Goal: Task Accomplishment & Management: Complete application form

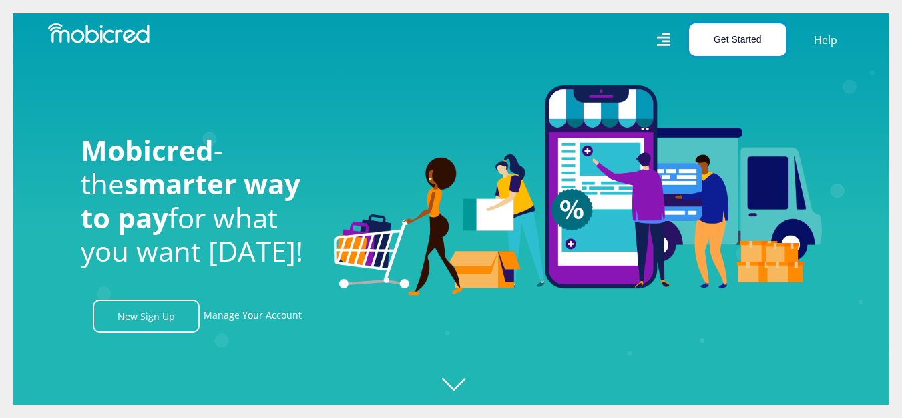
click at [715, 41] on button "Get Started" at bounding box center [738, 39] width 98 height 33
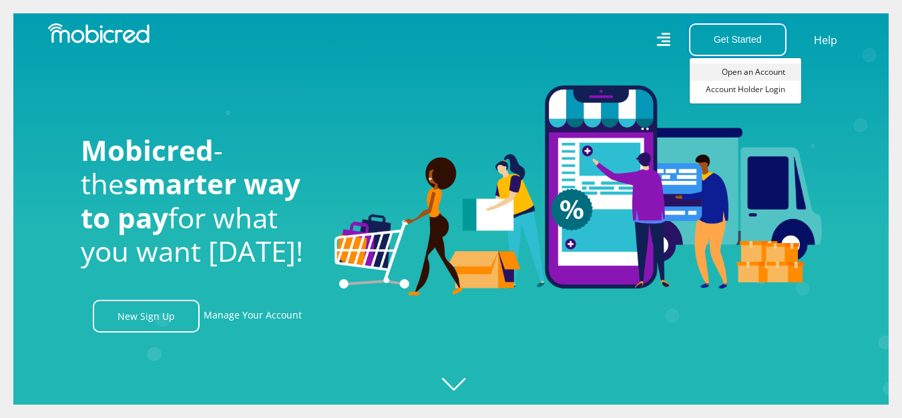
scroll to position [0, 762]
click at [751, 73] on link "Open an Account" at bounding box center [746, 71] width 112 height 17
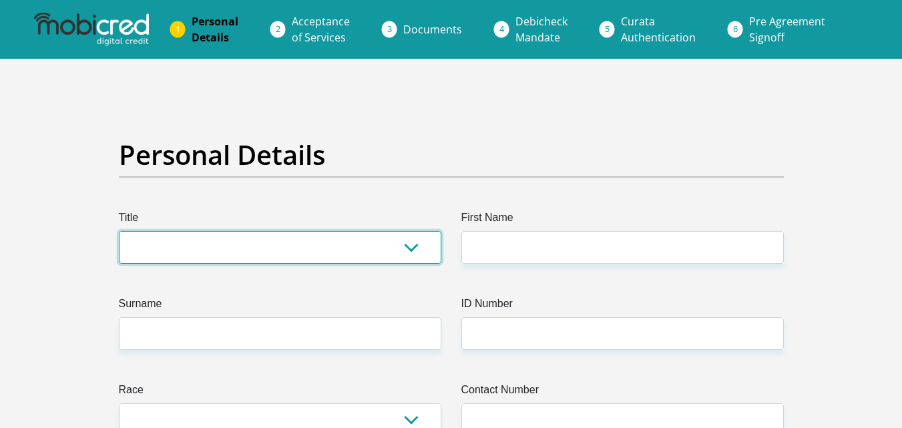
click at [413, 247] on select "Mr Ms Mrs Dr [PERSON_NAME]" at bounding box center [280, 247] width 323 height 33
select select "Mr"
click at [119, 231] on select "Mr Ms Mrs Dr [PERSON_NAME]" at bounding box center [280, 247] width 323 height 33
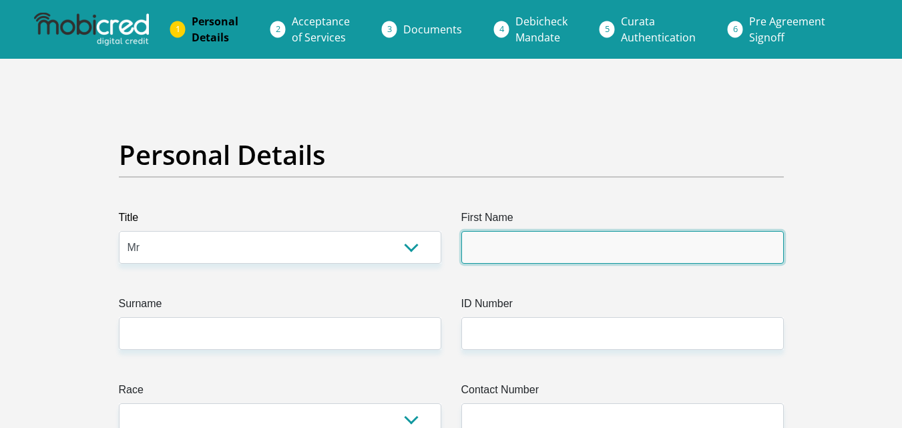
click at [470, 249] on input "First Name" at bounding box center [623, 247] width 323 height 33
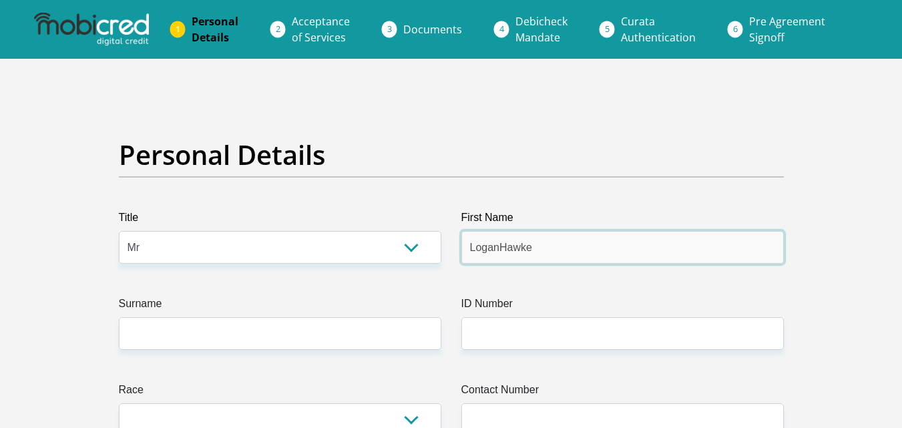
type input "LoganHawke"
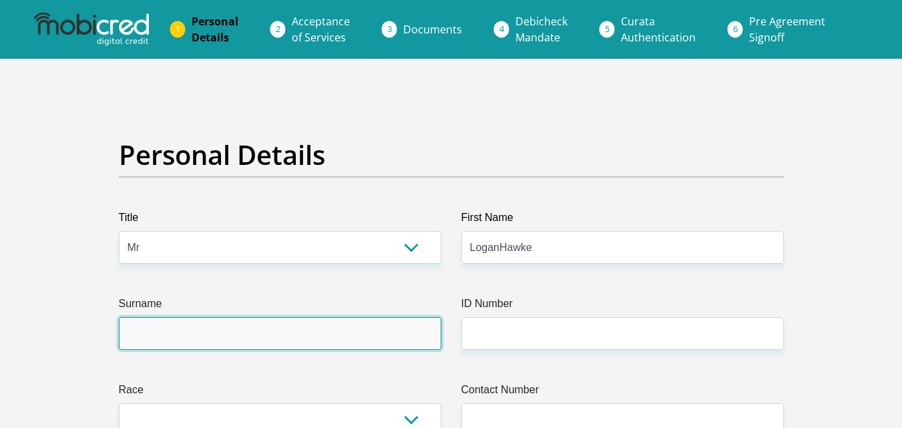
click at [371, 345] on input "Surname" at bounding box center [280, 333] width 323 height 33
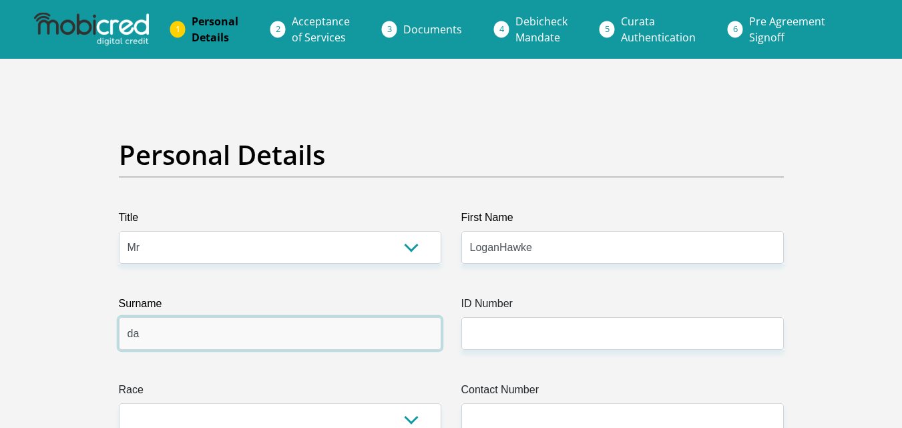
type input "d"
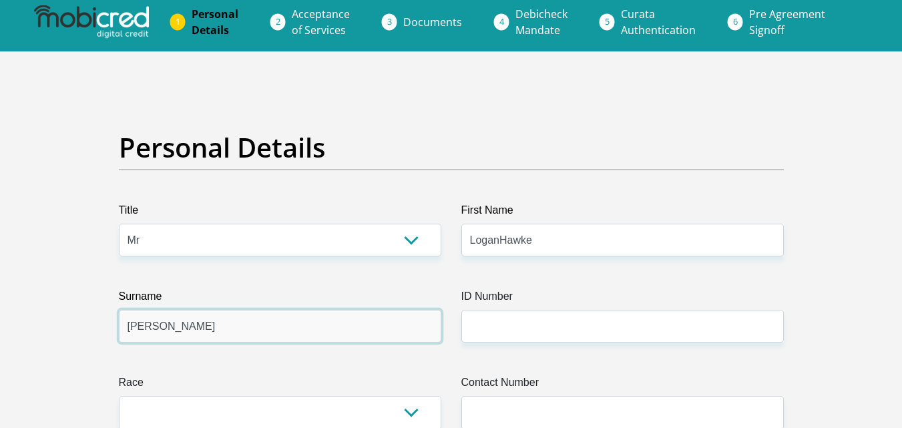
scroll to position [222, 0]
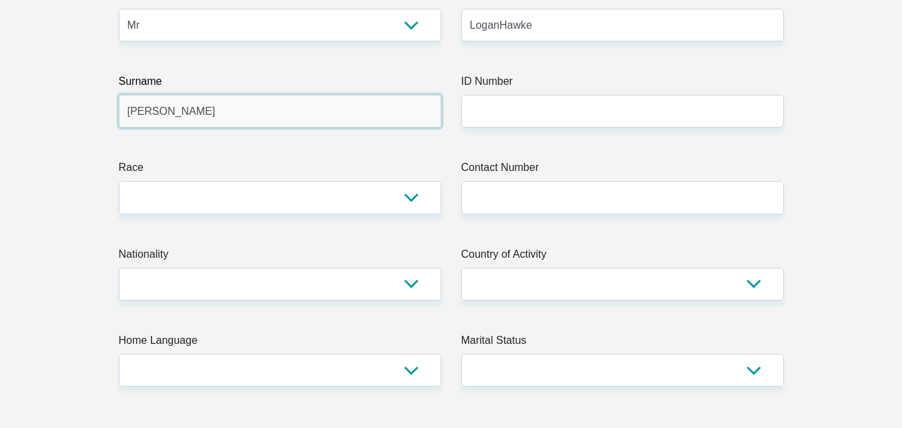
type input "[PERSON_NAME]"
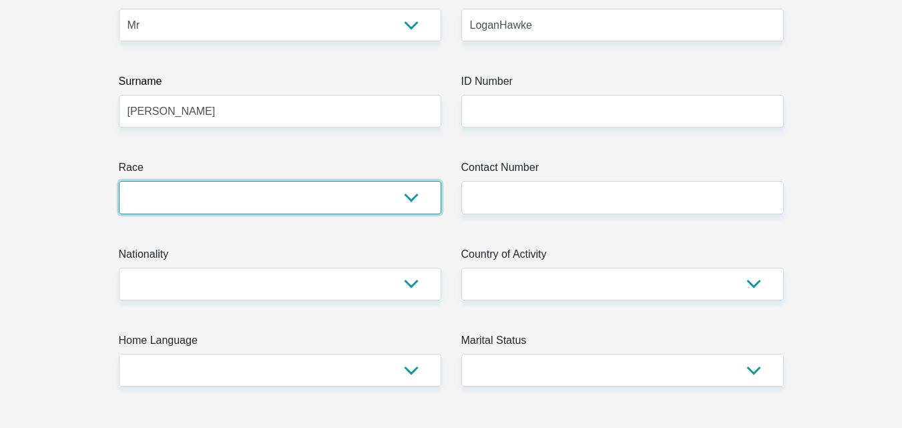
click at [407, 203] on select "Black Coloured Indian White Other" at bounding box center [280, 197] width 323 height 33
select select "4"
click at [119, 181] on select "Black Coloured Indian White Other" at bounding box center [280, 197] width 323 height 33
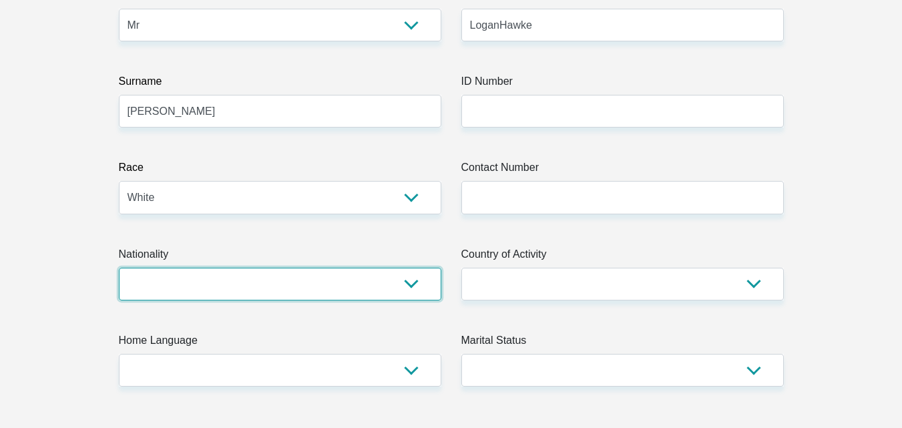
click at [419, 281] on select "[GEOGRAPHIC_DATA] [GEOGRAPHIC_DATA] [GEOGRAPHIC_DATA] [GEOGRAPHIC_DATA] [GEOGRA…" at bounding box center [280, 284] width 323 height 33
click at [319, 289] on select "[GEOGRAPHIC_DATA] [GEOGRAPHIC_DATA] [GEOGRAPHIC_DATA] [GEOGRAPHIC_DATA] [GEOGRA…" at bounding box center [280, 284] width 323 height 33
select select "ZAF"
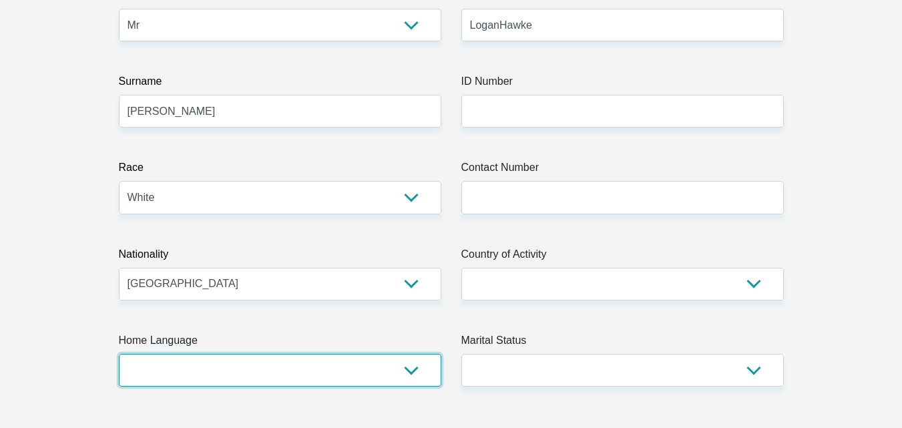
click at [400, 374] on select "Afrikaans English Sepedi South Ndebele Southern Sotho Swati Tsonga Tswana Venda…" at bounding box center [280, 370] width 323 height 33
select select "eng"
click at [119, 354] on select "Afrikaans English Sepedi South Ndebele Southern Sotho Swati Tsonga Tswana Venda…" at bounding box center [280, 370] width 323 height 33
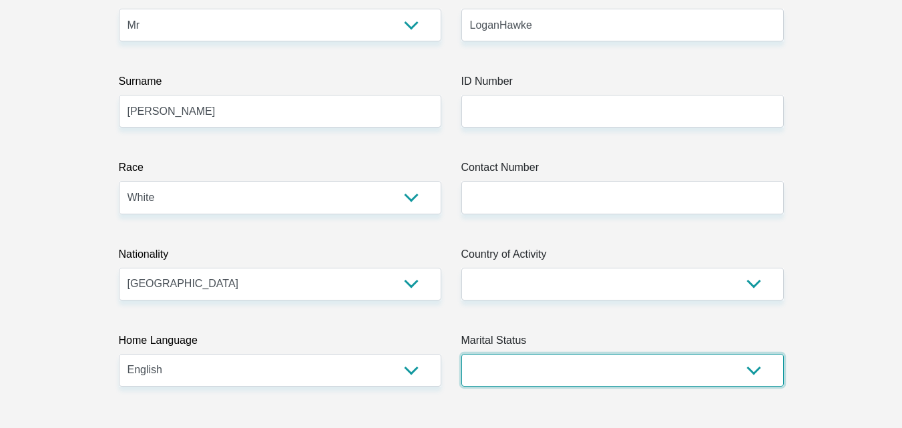
click at [754, 375] on select "Married ANC Single Divorced Widowed Married COP or Customary Law" at bounding box center [623, 370] width 323 height 33
select select "2"
click at [462, 354] on select "Married ANC Single Divorced Widowed Married COP or Customary Law" at bounding box center [623, 370] width 323 height 33
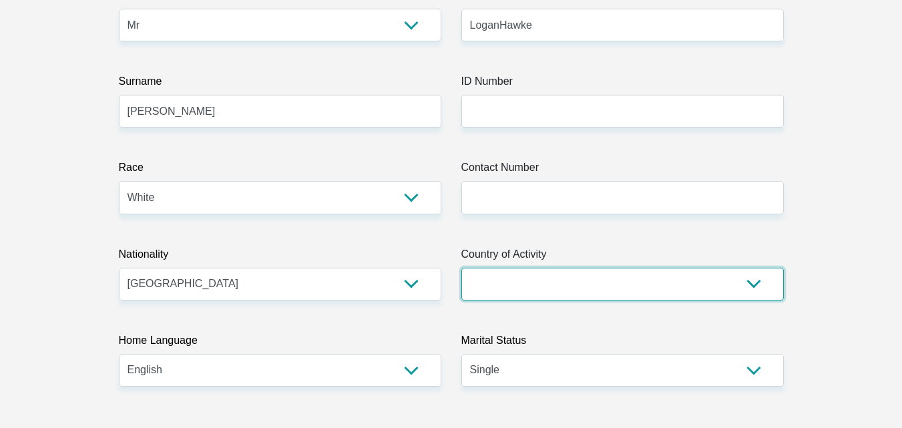
click at [781, 289] on select "[GEOGRAPHIC_DATA] [GEOGRAPHIC_DATA] [GEOGRAPHIC_DATA] [GEOGRAPHIC_DATA] [GEOGRA…" at bounding box center [623, 284] width 323 height 33
click at [593, 294] on select "[GEOGRAPHIC_DATA] [GEOGRAPHIC_DATA] [GEOGRAPHIC_DATA] [GEOGRAPHIC_DATA] [GEOGRA…" at bounding box center [623, 284] width 323 height 33
select select "ZAF"
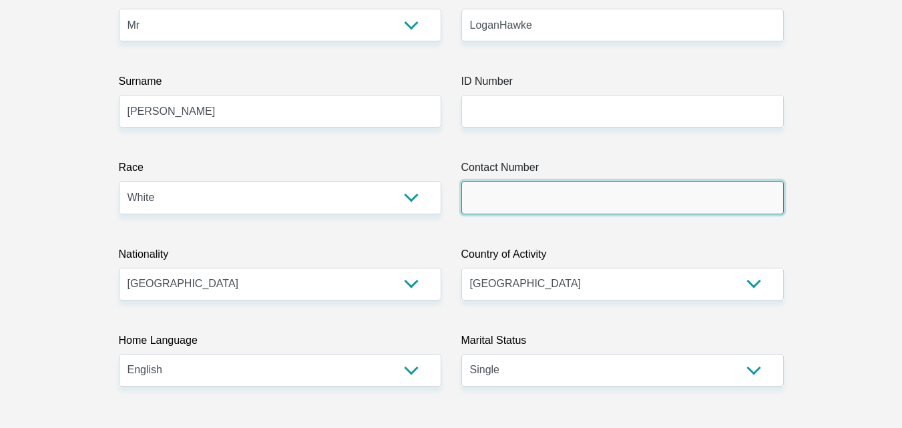
click at [528, 201] on input "Contact Number" at bounding box center [623, 197] width 323 height 33
type input "0618292059"
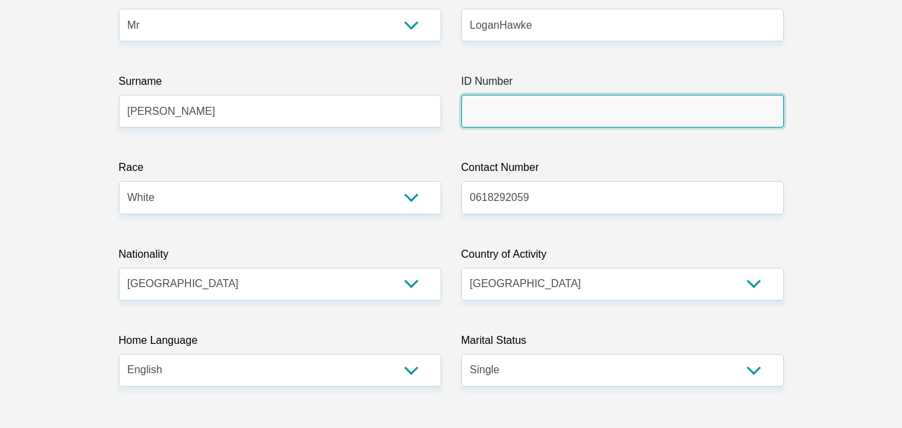
click at [524, 117] on input "ID Number" at bounding box center [623, 111] width 323 height 33
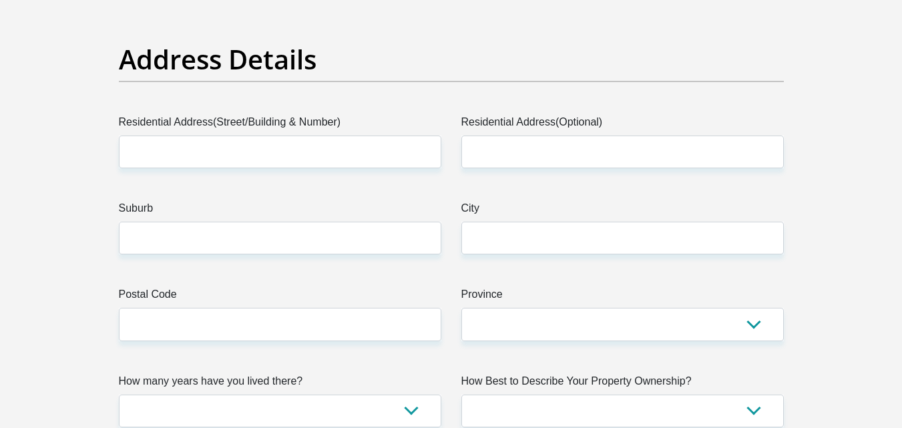
scroll to position [668, 0]
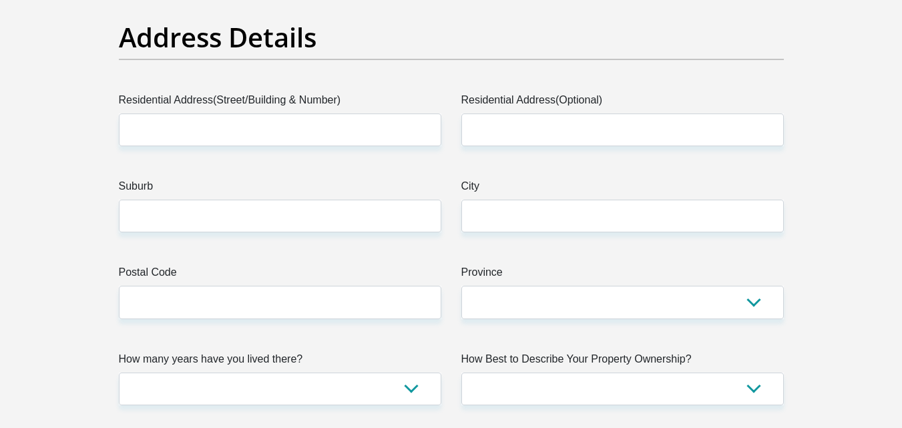
type input "0106296151082"
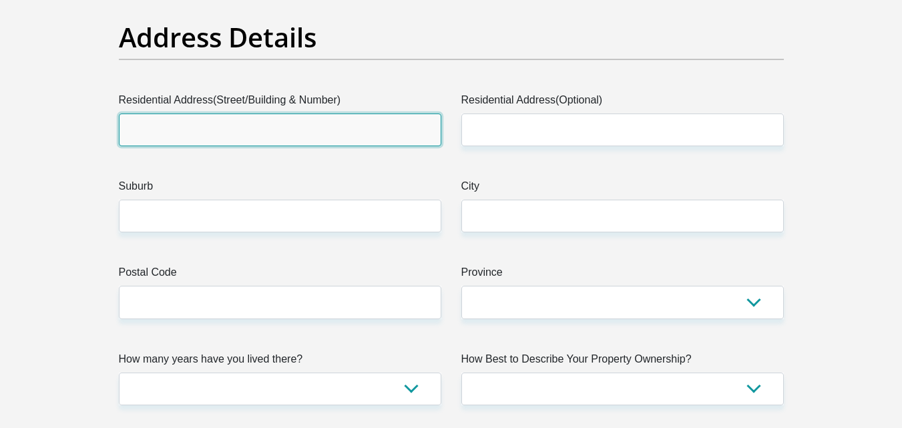
click at [257, 131] on input "Residential Address(Street/Building & Number)" at bounding box center [280, 130] width 323 height 33
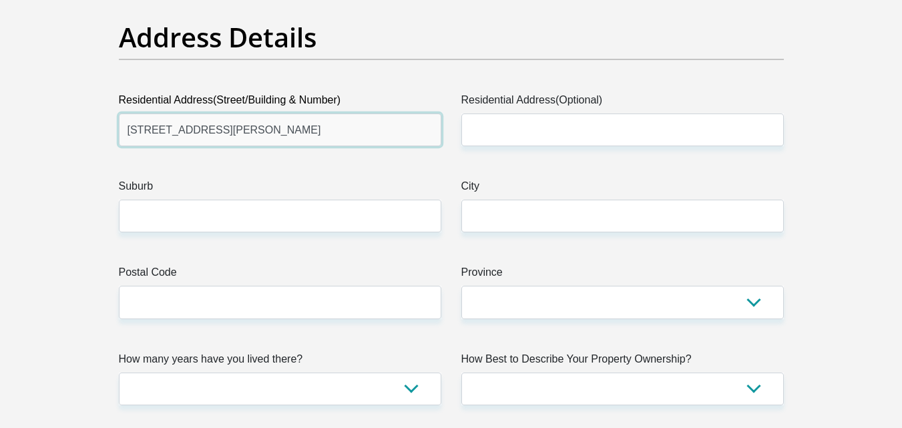
type input "[STREET_ADDRESS][PERSON_NAME]"
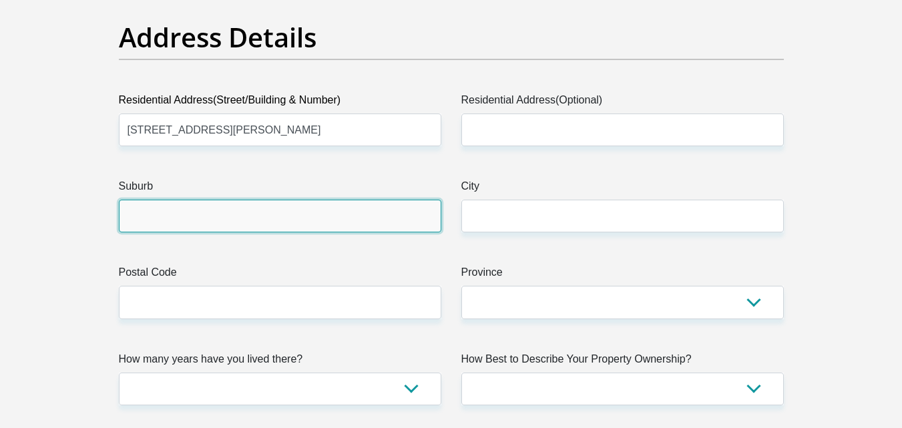
click at [283, 211] on input "Suburb" at bounding box center [280, 216] width 323 height 33
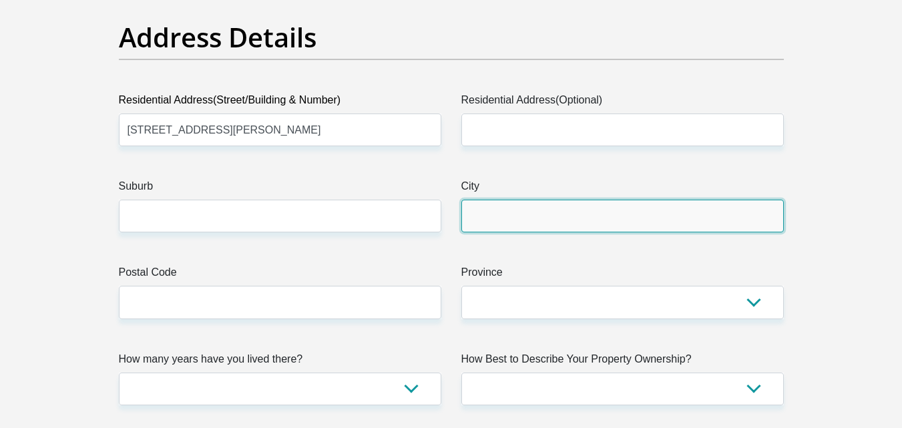
click at [483, 222] on input "City" at bounding box center [623, 216] width 323 height 33
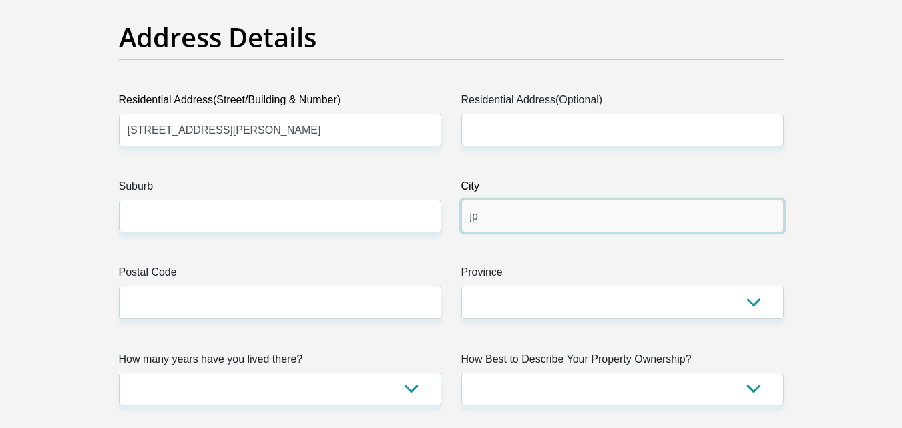
type input "j"
type input "[GEOGRAPHIC_DATA]"
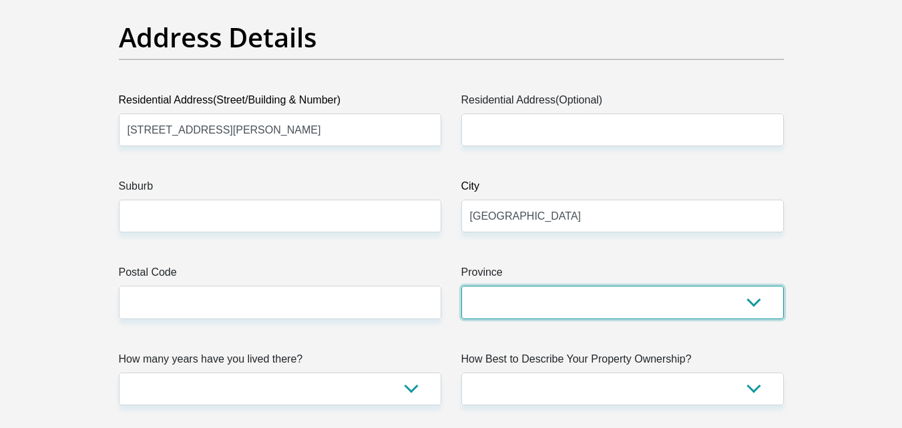
click at [749, 295] on select "Eastern Cape Free State [GEOGRAPHIC_DATA] [GEOGRAPHIC_DATA][DATE] [GEOGRAPHIC_D…" at bounding box center [623, 302] width 323 height 33
select select "Gauteng"
click at [462, 286] on select "Eastern Cape Free State [GEOGRAPHIC_DATA] [GEOGRAPHIC_DATA][DATE] [GEOGRAPHIC_D…" at bounding box center [623, 302] width 323 height 33
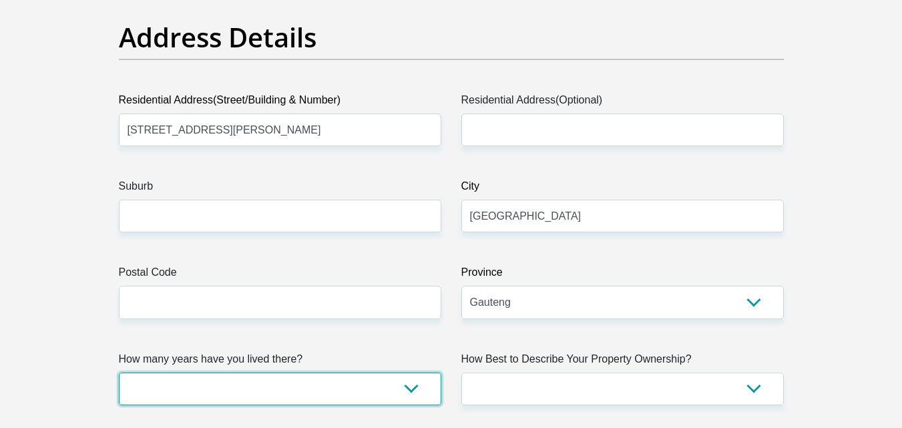
click at [413, 397] on select "less than 1 year 1-3 years 3-5 years 5+ years" at bounding box center [280, 389] width 323 height 33
select select "2"
click at [119, 373] on select "less than 1 year 1-3 years 3-5 years 5+ years" at bounding box center [280, 389] width 323 height 33
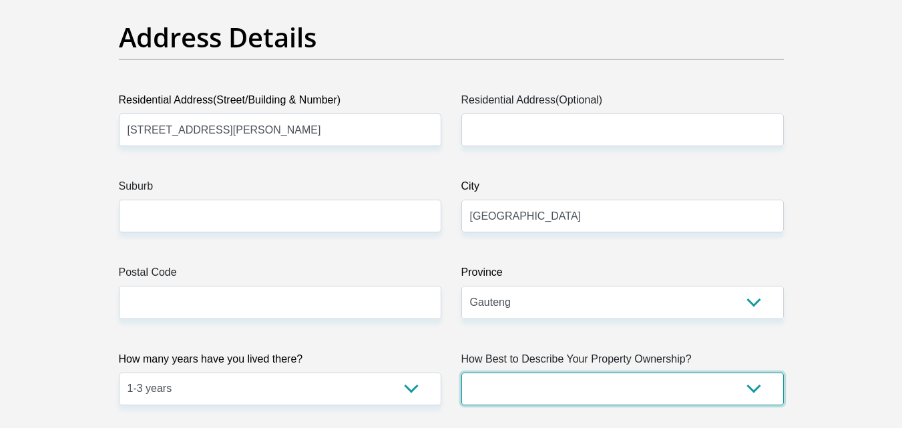
click at [754, 391] on select "Owned Rented Family Owned Company Dwelling" at bounding box center [623, 389] width 323 height 33
select select "Company Dwelling"
click at [462, 373] on select "Owned Rented Family Owned Company Dwelling" at bounding box center [623, 389] width 323 height 33
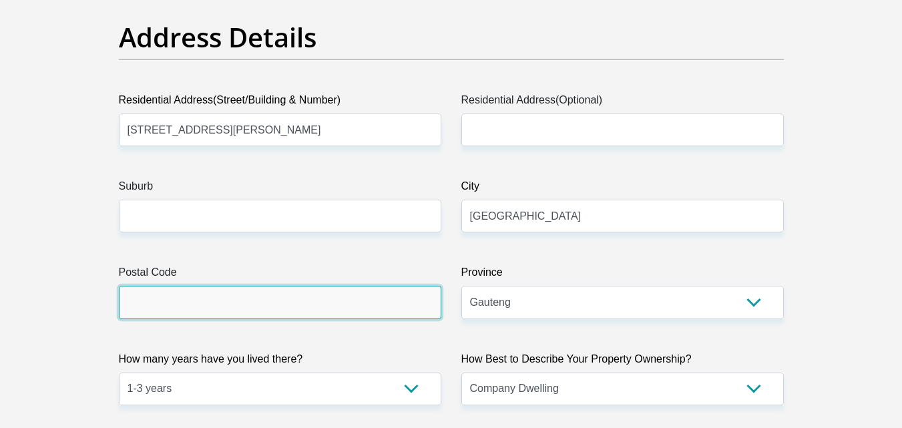
click at [264, 295] on input "Postal Code" at bounding box center [280, 302] width 323 height 33
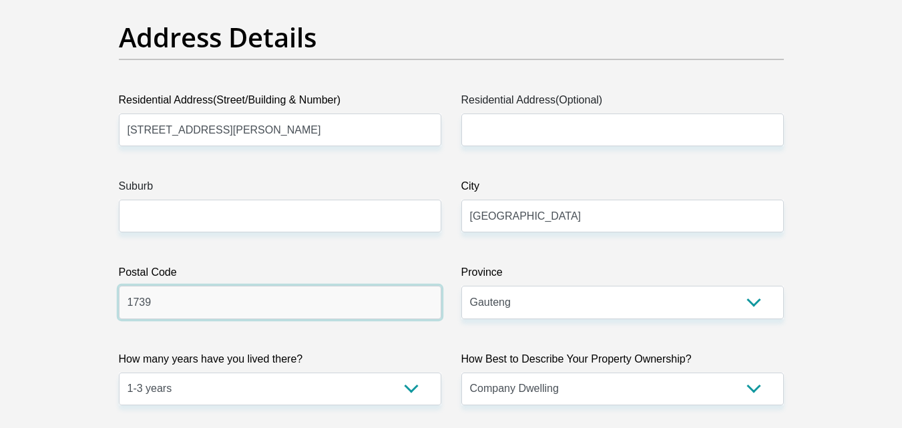
type input "1739"
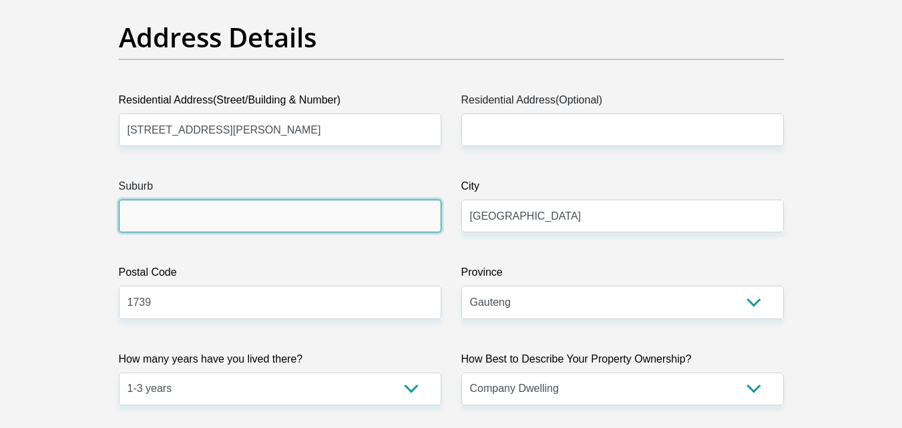
click at [255, 224] on input "Suburb" at bounding box center [280, 216] width 323 height 33
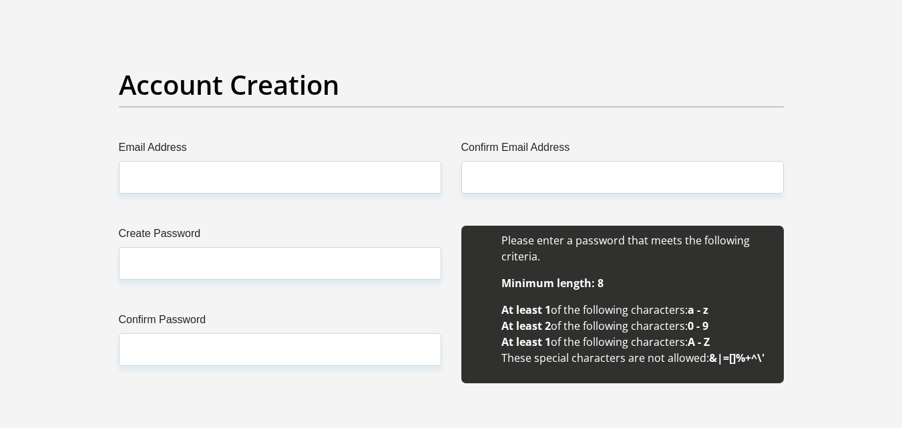
scroll to position [1114, 0]
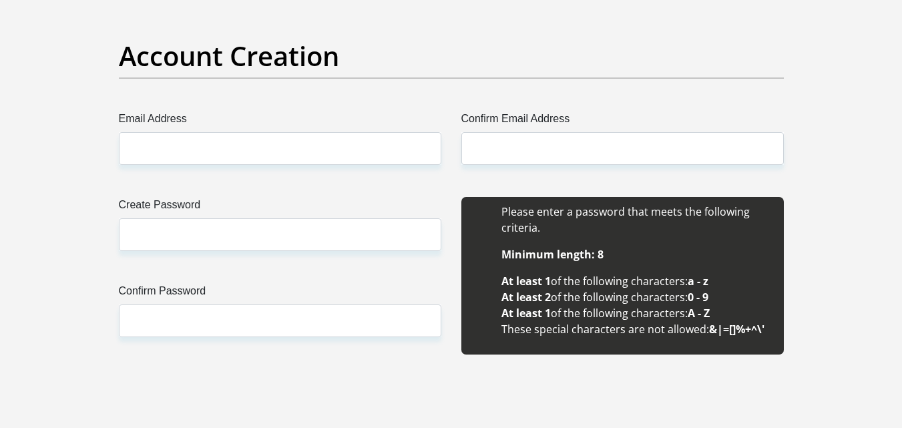
type input "Rangeview, [GEOGRAPHIC_DATA]"
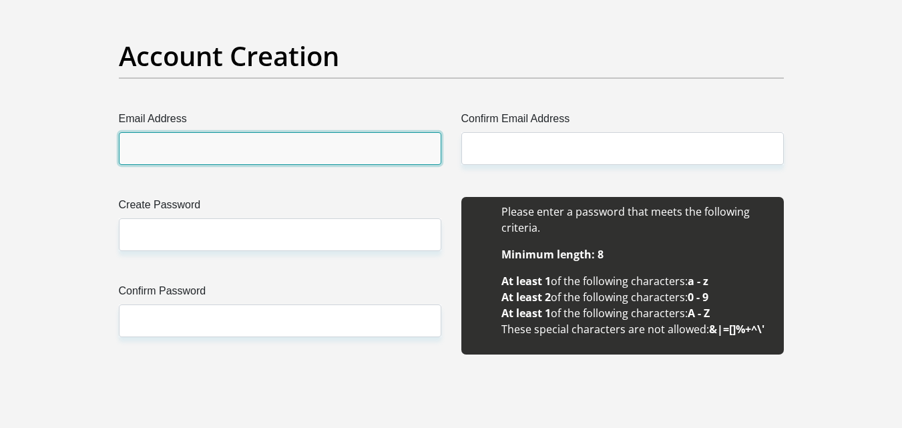
click at [230, 152] on input "Email Address" at bounding box center [280, 148] width 323 height 33
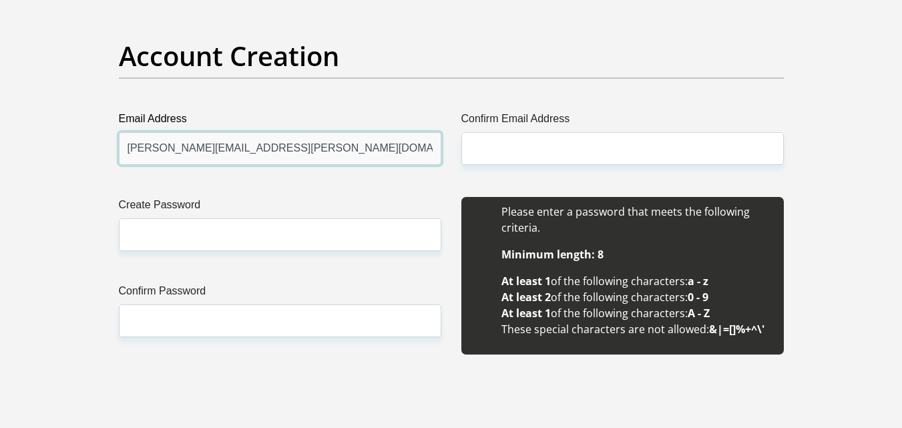
drag, startPoint x: 278, startPoint y: 146, endPoint x: 114, endPoint y: 147, distance: 163.7
click at [114, 147] on div "Email Address [PERSON_NAME][EMAIL_ADDRESS][PERSON_NAME][DOMAIN_NAME] Please inp…" at bounding box center [280, 138] width 343 height 54
type input "[PERSON_NAME][EMAIL_ADDRESS][PERSON_NAME][DOMAIN_NAME]"
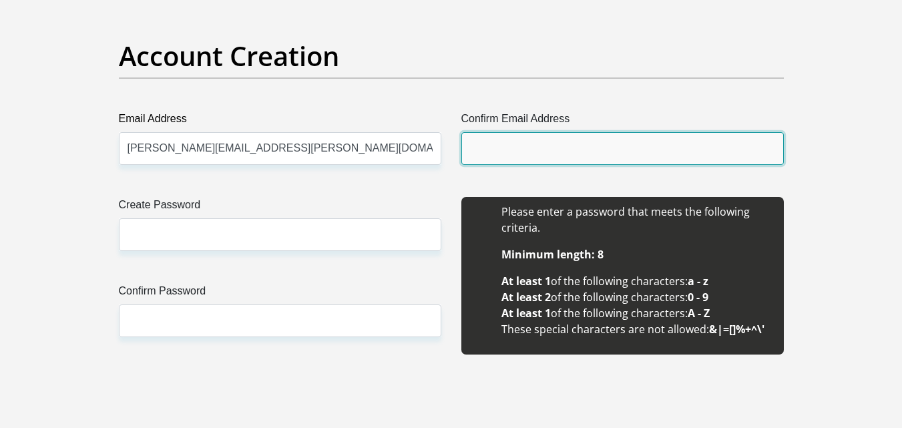
click at [489, 159] on input "Confirm Email Address" at bounding box center [623, 148] width 323 height 33
paste input "[PERSON_NAME][EMAIL_ADDRESS][PERSON_NAME][DOMAIN_NAME]"
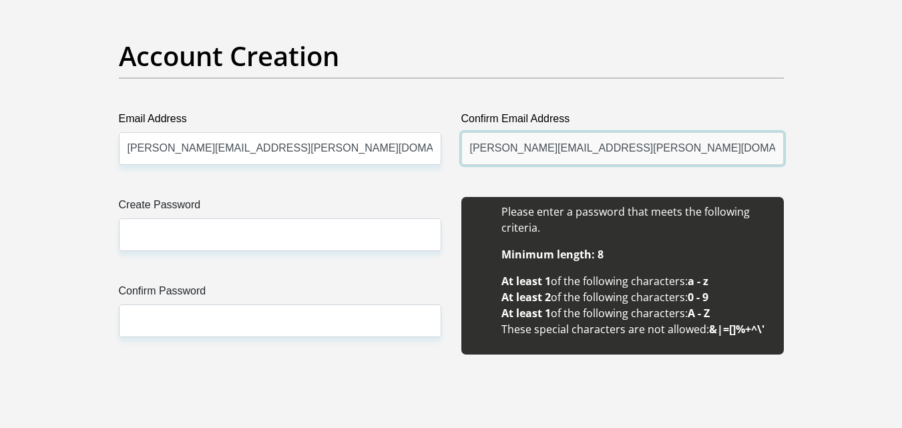
type input "[PERSON_NAME][EMAIL_ADDRESS][PERSON_NAME][DOMAIN_NAME]"
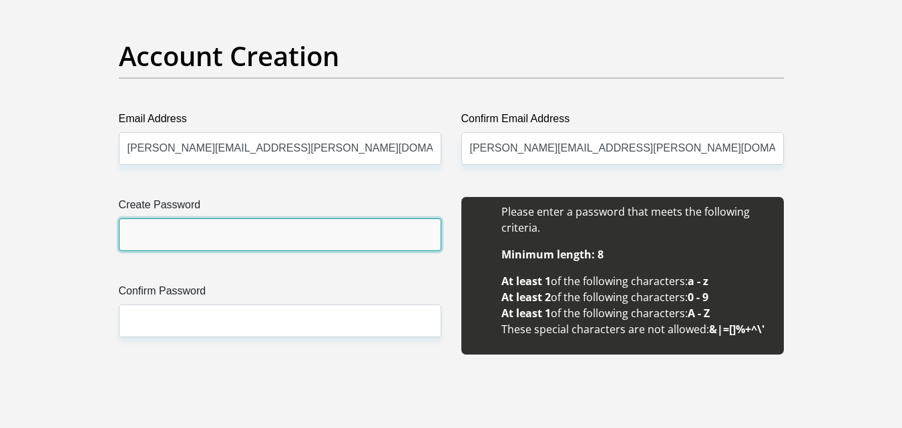
click at [255, 229] on input "Create Password" at bounding box center [280, 234] width 323 height 33
click at [217, 236] on input "Noh0lfK5XI$Aws" at bounding box center [280, 234] width 323 height 33
drag, startPoint x: 217, startPoint y: 236, endPoint x: 98, endPoint y: 236, distance: 119.6
type input "Noh0lfK5XI$AwS"
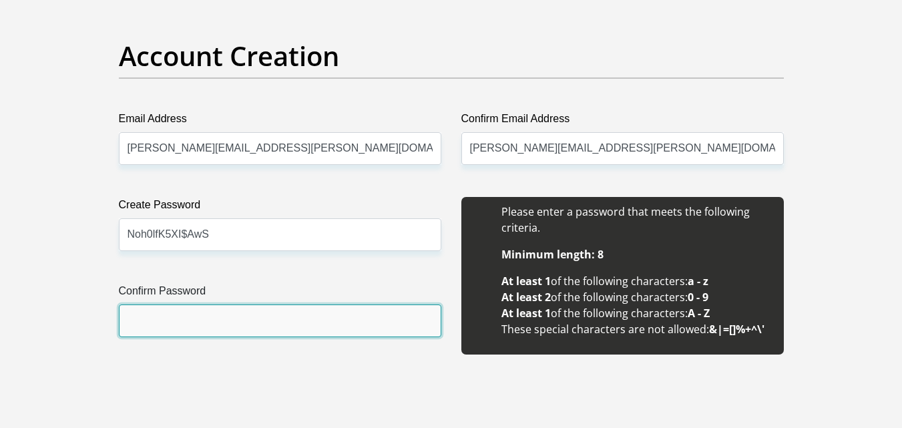
click at [172, 309] on input "Confirm Password" at bounding box center [280, 321] width 323 height 33
paste input "Noh0lfK5XI$AwS"
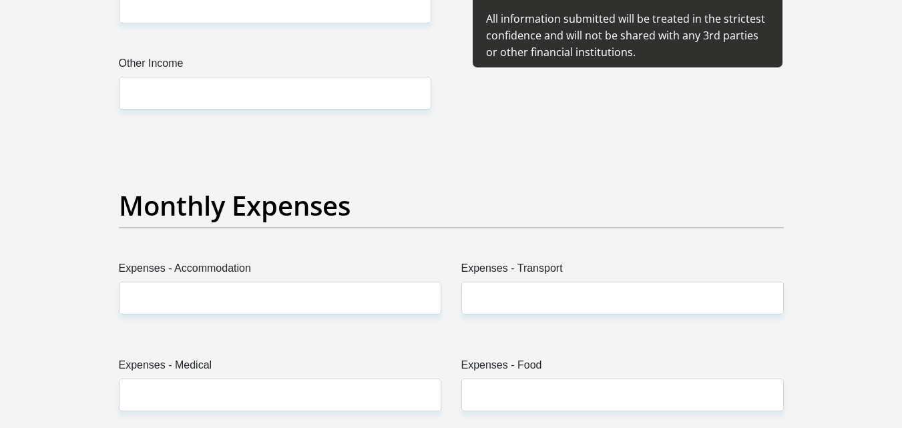
scroll to position [1782, 0]
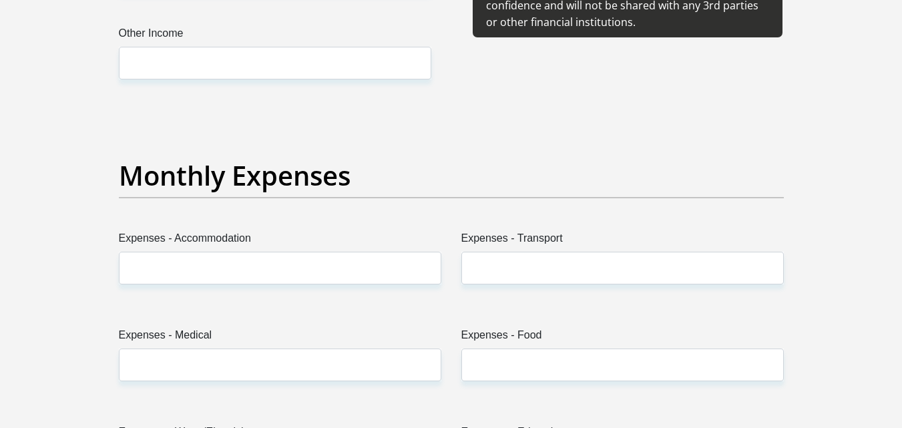
type input "Noh0lfK5XI$AwS"
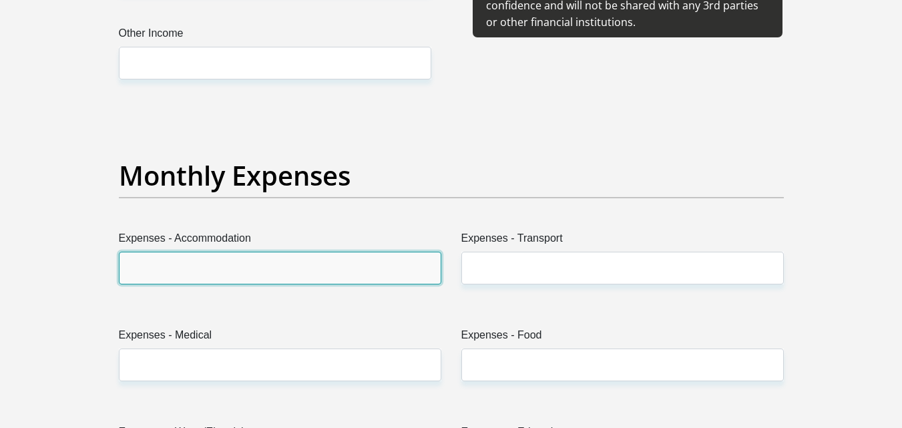
click at [237, 269] on input "Expenses - Accommodation" at bounding box center [280, 268] width 323 height 33
type input "0"
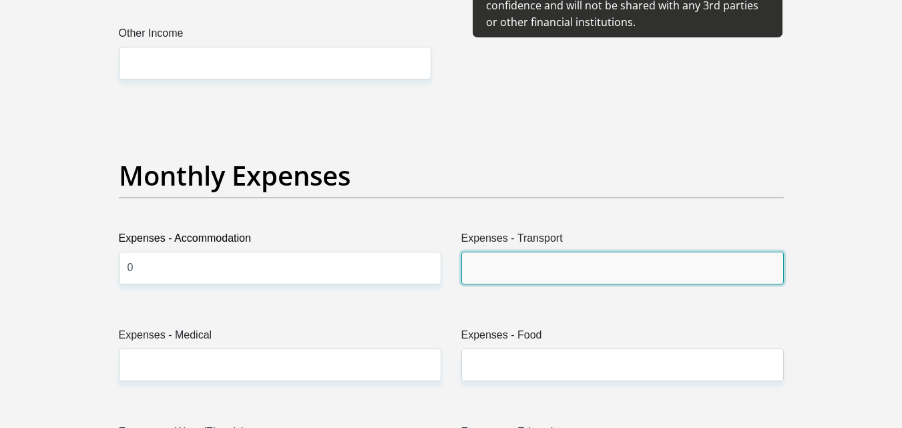
click at [475, 265] on input "Expenses - Transport" at bounding box center [623, 268] width 323 height 33
type input "0"
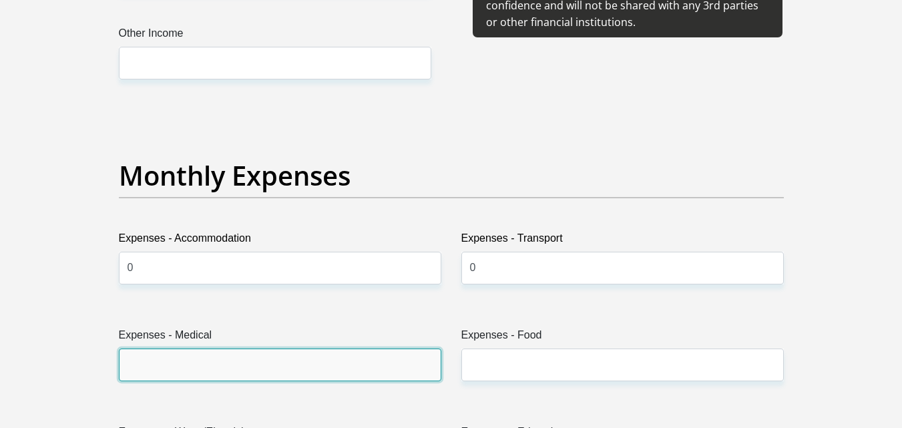
click at [215, 369] on input "Expenses - Medical" at bounding box center [280, 365] width 323 height 33
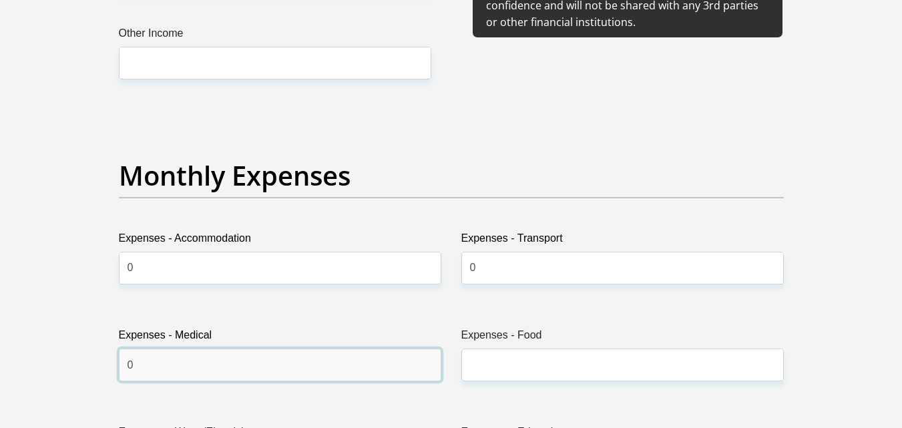
type input "0"
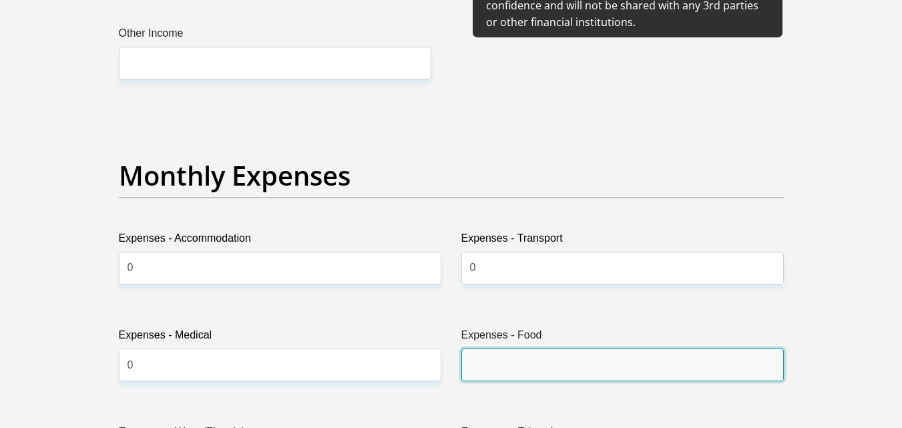
click at [535, 365] on input "Expenses - Food" at bounding box center [623, 365] width 323 height 33
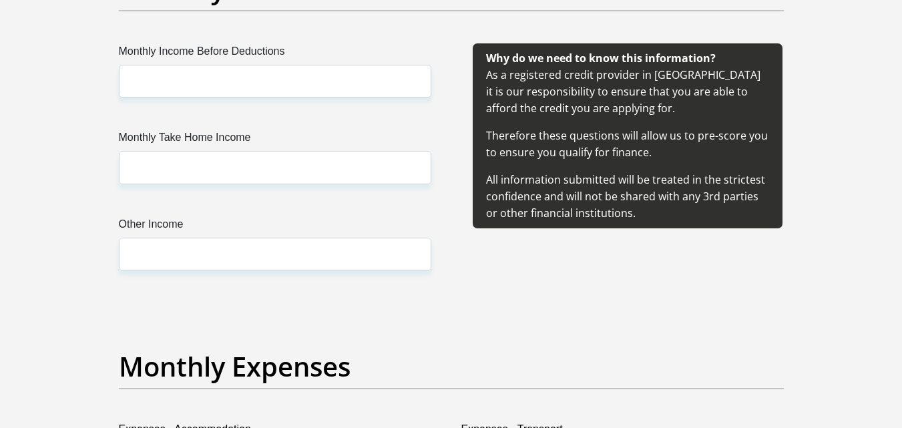
scroll to position [1558, 0]
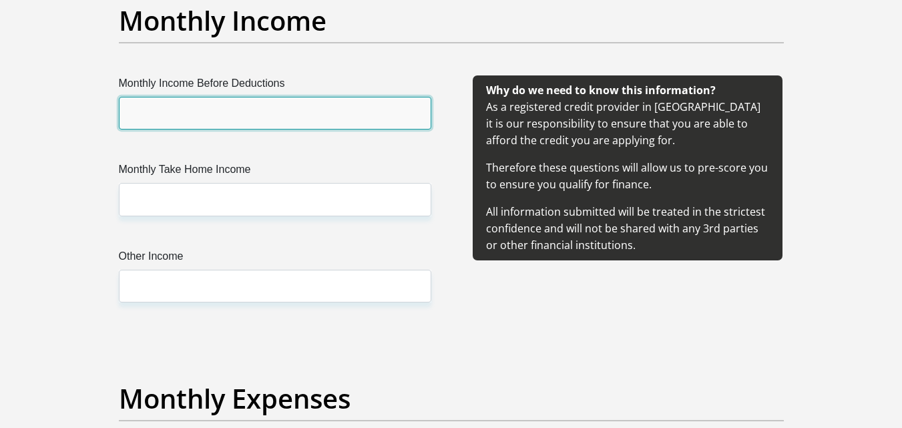
click at [183, 106] on input "Monthly Income Before Deductions" at bounding box center [275, 113] width 313 height 33
type input "6"
type input "5500"
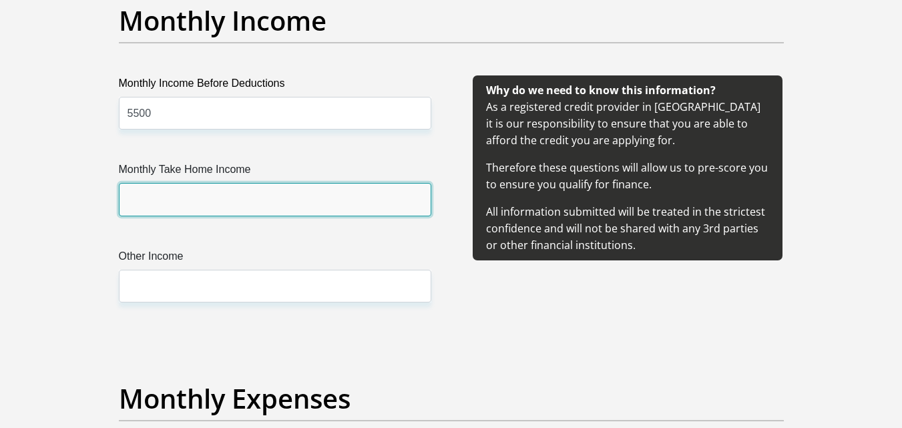
click at [196, 196] on input "Monthly Take Home Income" at bounding box center [275, 199] width 313 height 33
type input "4500"
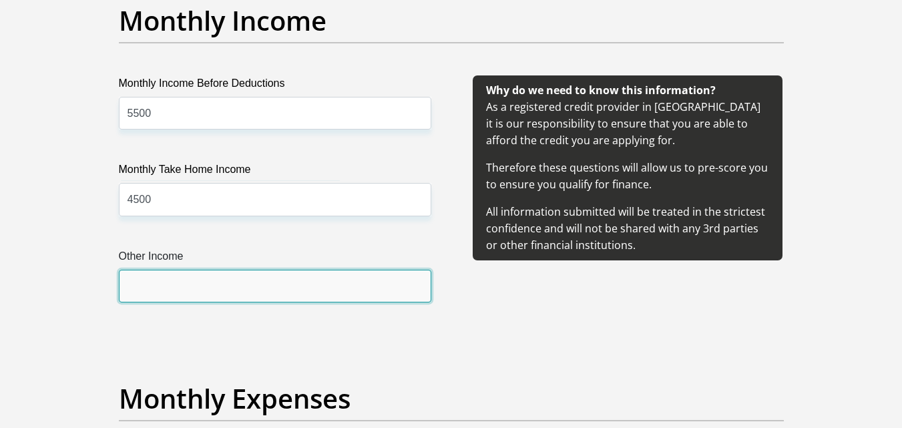
click at [190, 275] on input "Other Income" at bounding box center [275, 286] width 313 height 33
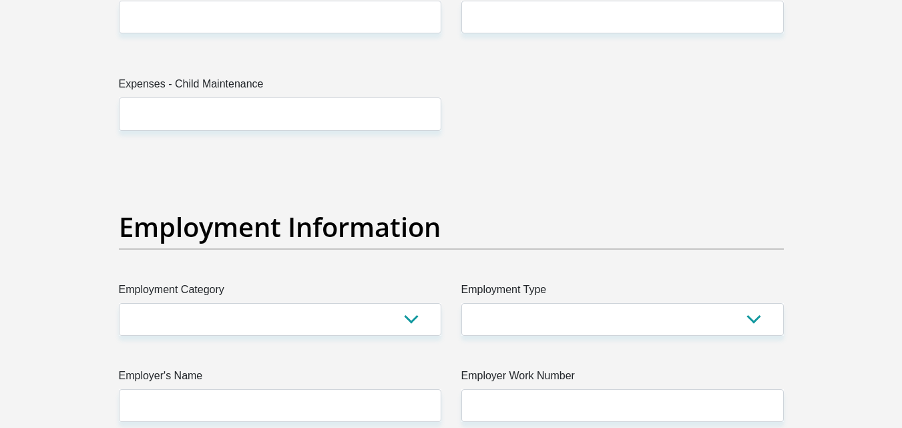
scroll to position [2004, 0]
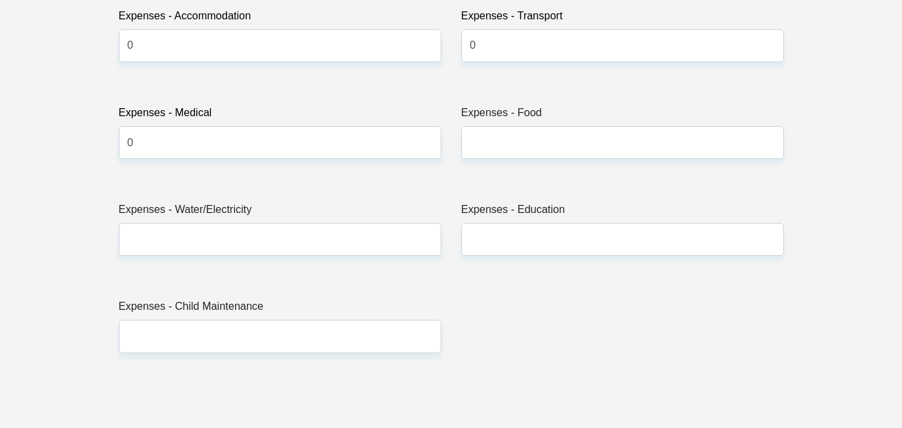
type input "0"
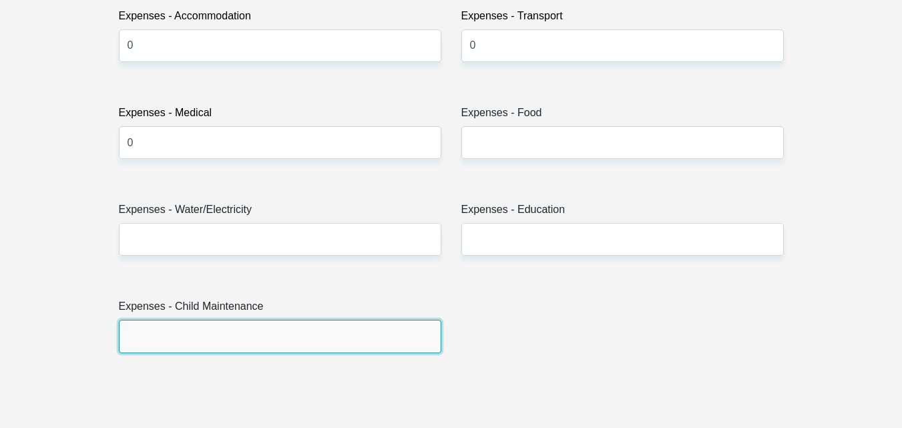
click at [199, 335] on input "Expenses - Child Maintenance" at bounding box center [280, 336] width 323 height 33
type input "0"
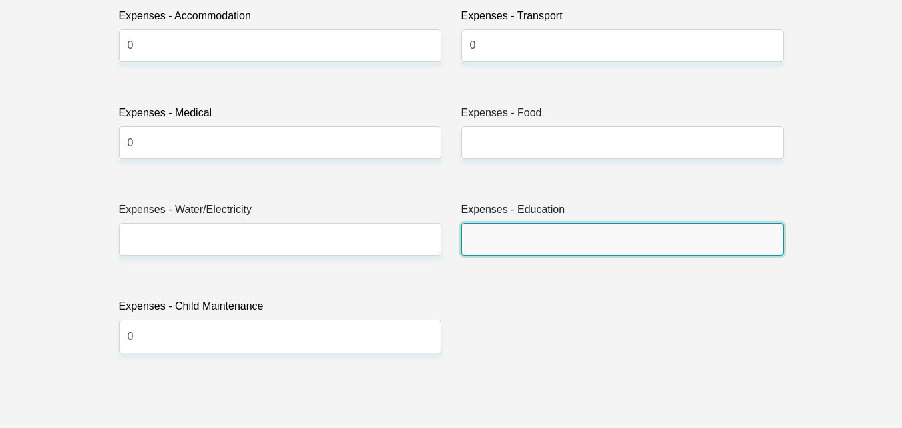
click at [512, 249] on input "Expenses - Education" at bounding box center [623, 239] width 323 height 33
type input "0"
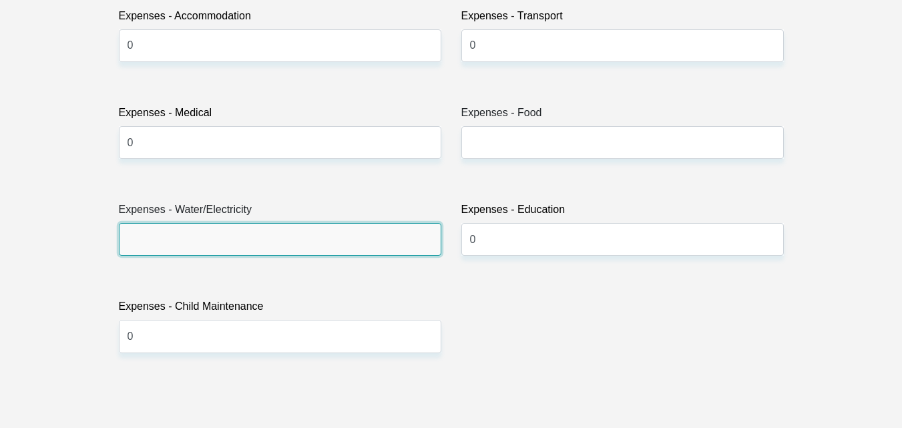
click at [189, 230] on input "Expenses - Water/Electricity" at bounding box center [280, 239] width 323 height 33
type input "0"
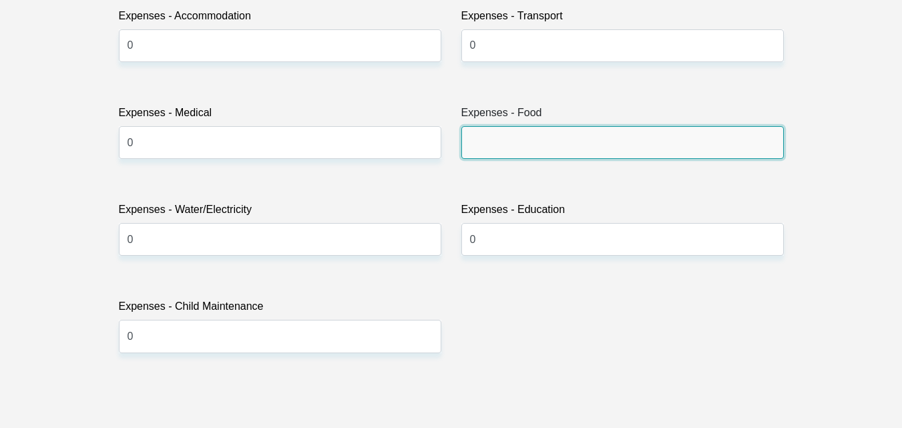
click at [486, 142] on input "Expenses - Food" at bounding box center [623, 142] width 323 height 33
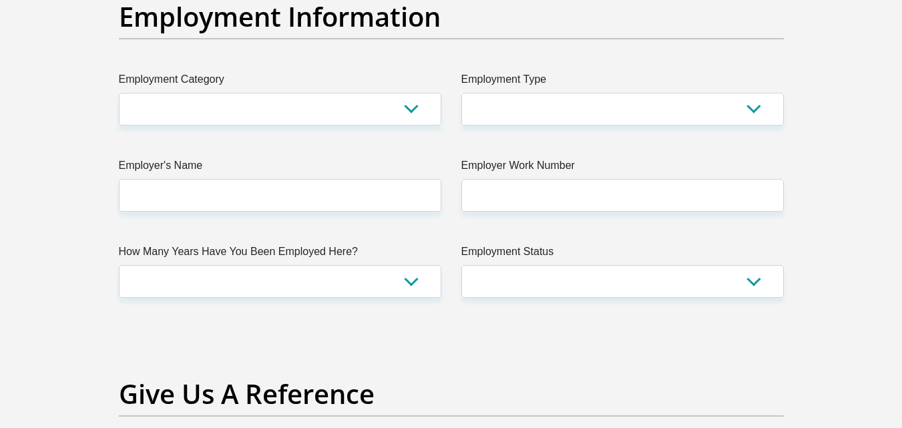
scroll to position [2450, 0]
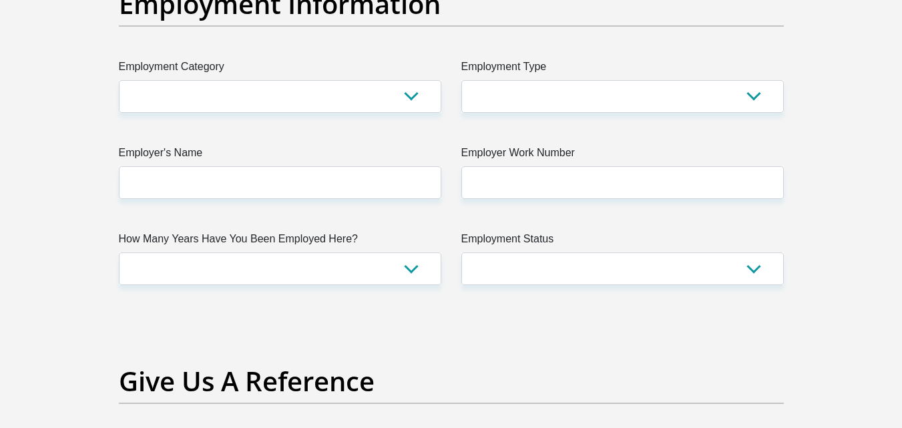
type input "1000"
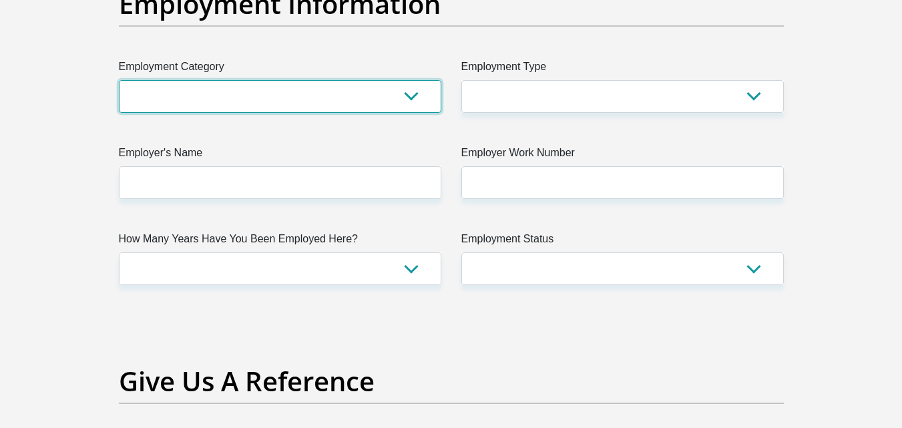
click at [411, 84] on select "AGRICULTURE ALCOHOL & TOBACCO CONSTRUCTION MATERIALS METALLURGY EQUIPMENT FOR R…" at bounding box center [280, 96] width 323 height 33
click at [119, 80] on select "AGRICULTURE ALCOHOL & TOBACCO CONSTRUCTION MATERIALS METALLURGY EQUIPMENT FOR R…" at bounding box center [280, 96] width 323 height 33
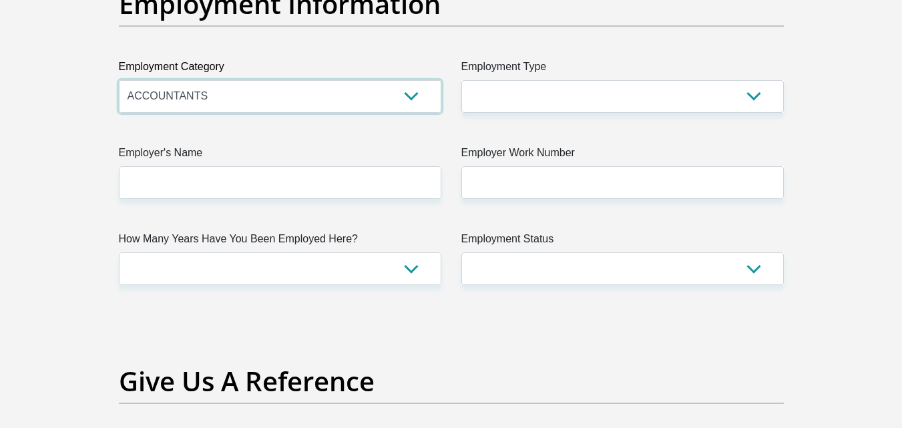
click at [413, 105] on select "AGRICULTURE ALCOHOL & TOBACCO CONSTRUCTION MATERIALS METALLURGY EQUIPMENT FOR R…" at bounding box center [280, 96] width 323 height 33
click at [216, 88] on select "AGRICULTURE ALCOHOL & TOBACCO CONSTRUCTION MATERIALS METALLURGY EQUIPMENT FOR R…" at bounding box center [280, 96] width 323 height 33
select select "76"
click at [415, 96] on select "AGRICULTURE ALCOHOL & TOBACCO CONSTRUCTION MATERIALS METALLURGY EQUIPMENT FOR R…" at bounding box center [280, 96] width 323 height 33
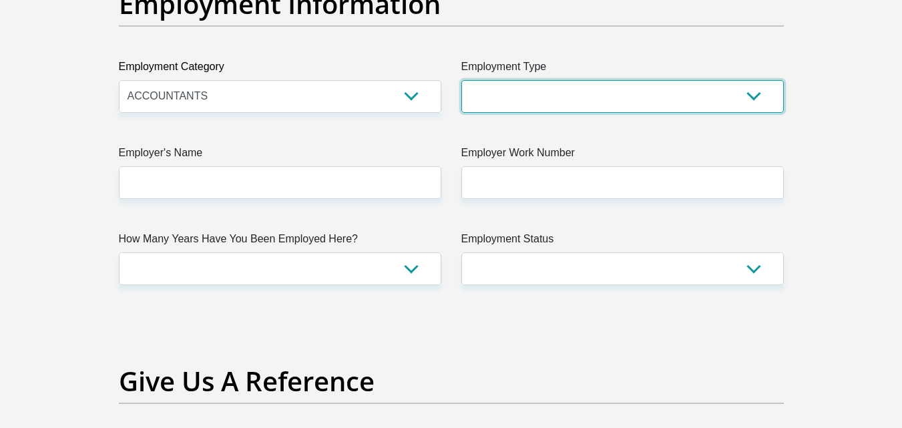
click at [747, 111] on select "College/Lecturer Craft Seller Creative Driver Executive Farmer Forces - Non Com…" at bounding box center [623, 96] width 323 height 33
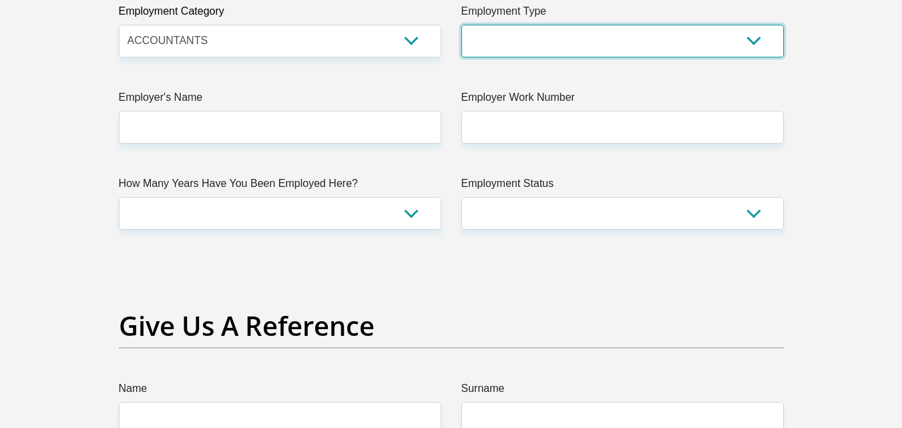
scroll to position [2536, 0]
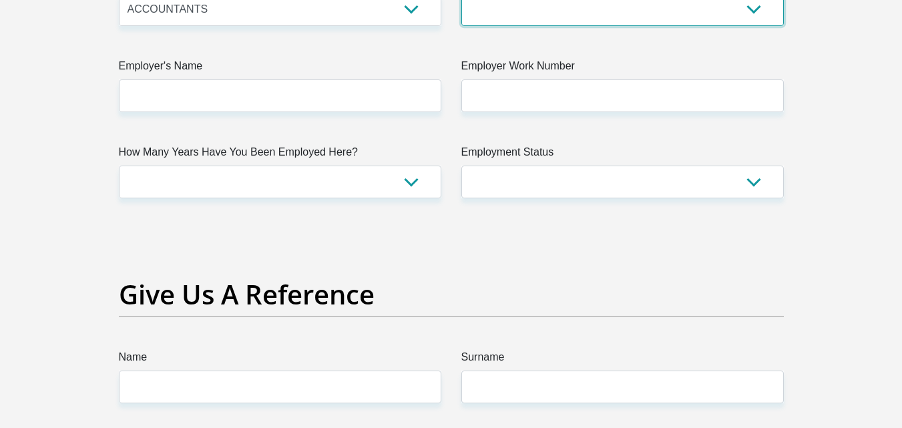
click at [755, 16] on select "College/Lecturer Craft Seller Creative Driver Executive Farmer Forces - Non Com…" at bounding box center [623, 9] width 323 height 33
select select "Office Staff/Clerk"
click at [462, 0] on select "College/Lecturer Craft Seller Creative Driver Executive Farmer Forces - Non Com…" at bounding box center [623, 9] width 323 height 33
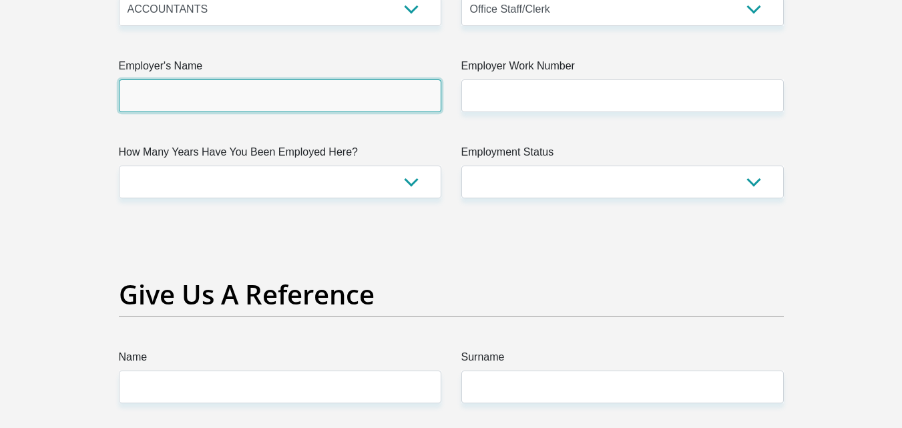
click at [337, 96] on input "Employer's Name" at bounding box center [280, 95] width 323 height 33
type input "W"
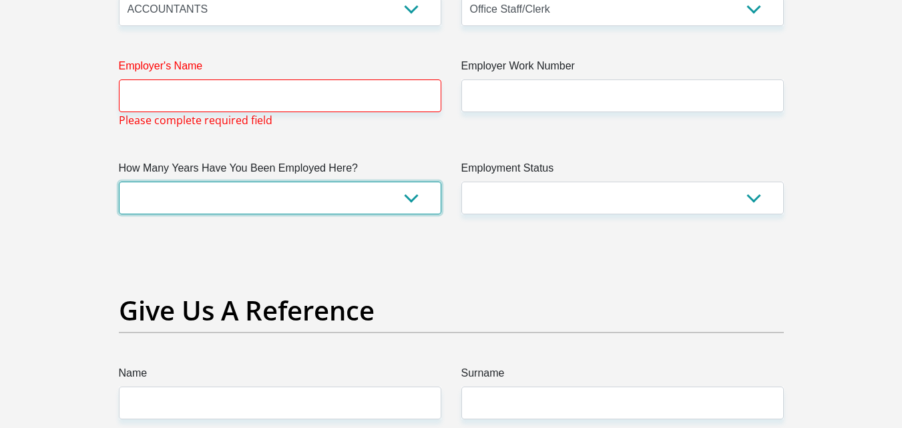
click at [396, 192] on select "less than 1 year 1-3 years 3-5 years 5+ years" at bounding box center [280, 198] width 323 height 33
select select "24"
click at [119, 182] on select "less than 1 year 1-3 years 3-5 years 5+ years" at bounding box center [280, 198] width 323 height 33
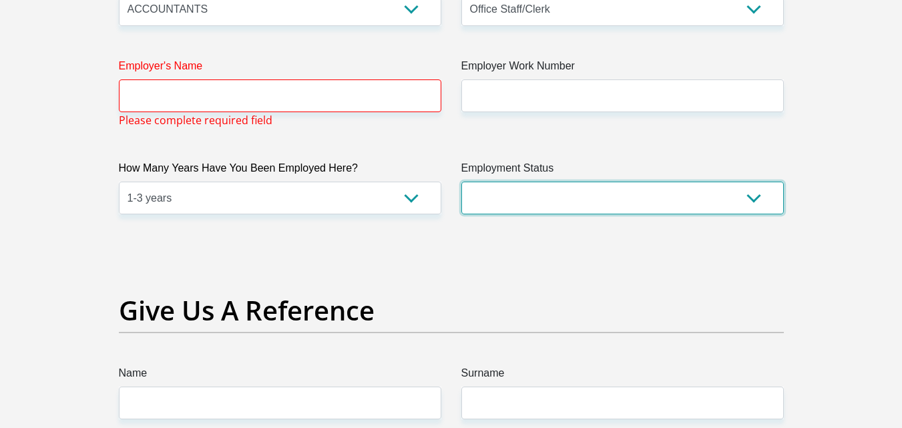
click at [757, 200] on select "Permanent/Full-time Part-time/Casual [DEMOGRAPHIC_DATA] Worker Self-Employed Ho…" at bounding box center [623, 198] width 323 height 33
select select "1"
click at [462, 182] on select "Permanent/Full-time Part-time/Casual [DEMOGRAPHIC_DATA] Worker Self-Employed Ho…" at bounding box center [623, 198] width 323 height 33
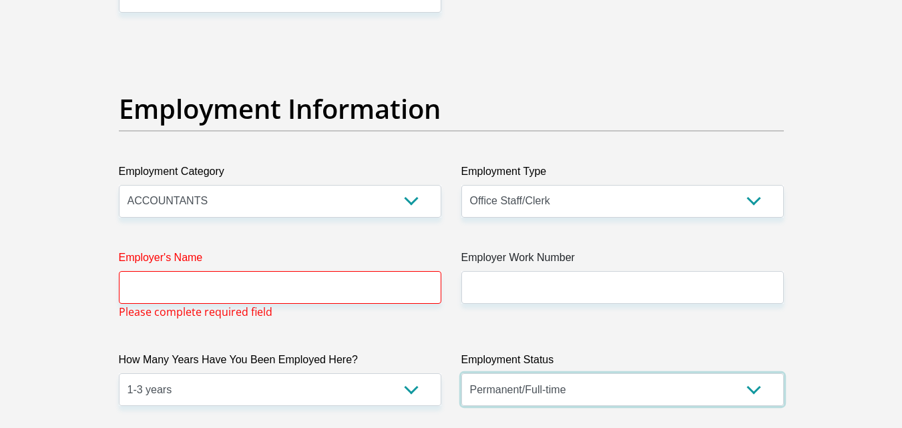
scroll to position [2314, 0]
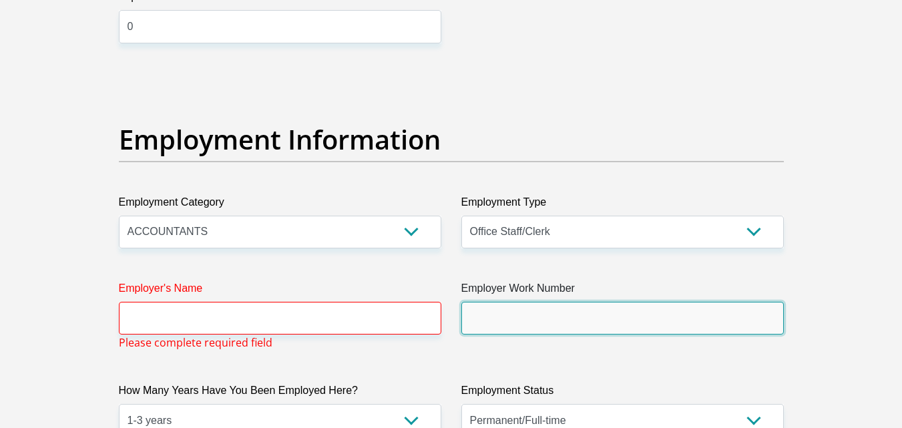
click at [516, 314] on input "Employer Work Number" at bounding box center [623, 318] width 323 height 33
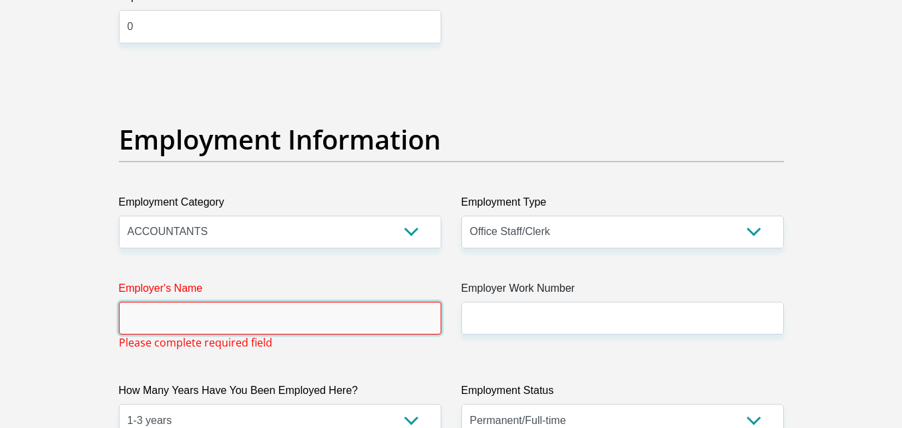
click at [327, 317] on input "Employer's Name" at bounding box center [280, 318] width 323 height 33
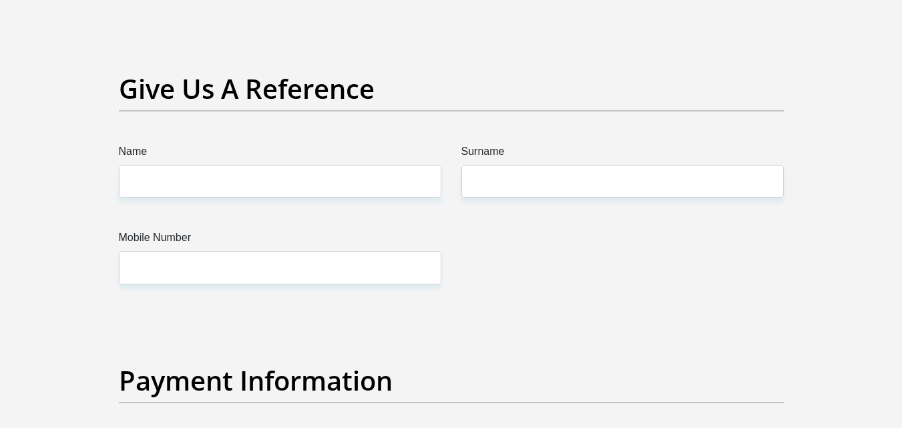
scroll to position [2759, 0]
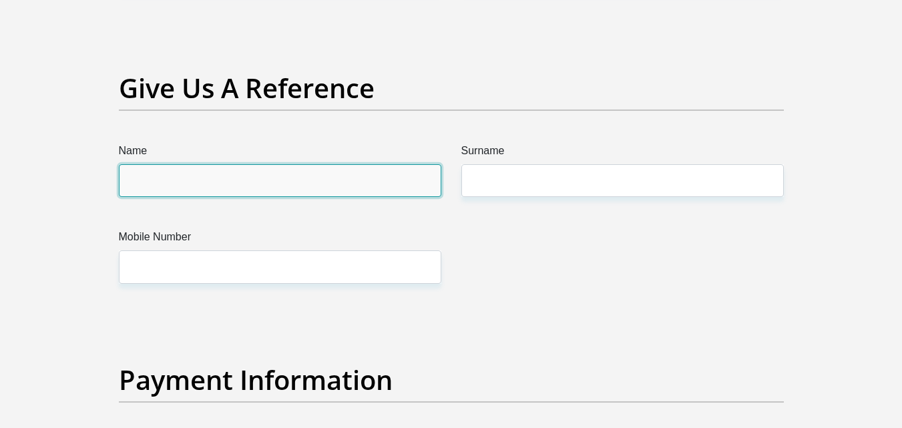
click at [235, 178] on input "Name" at bounding box center [280, 180] width 323 height 33
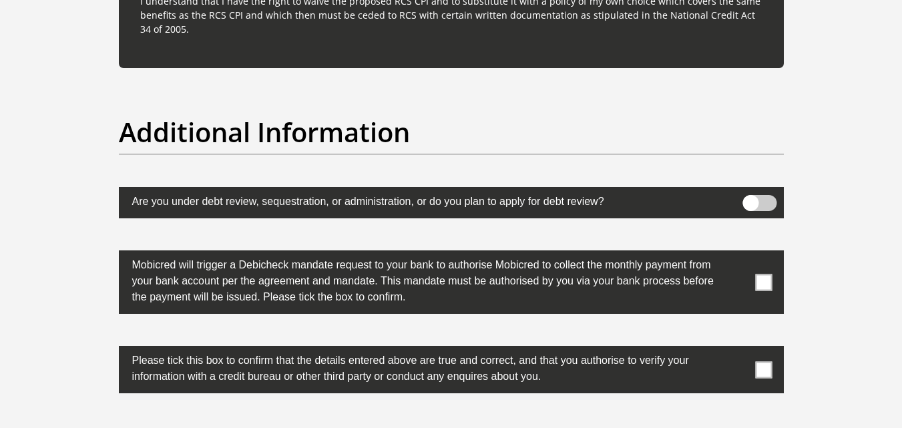
scroll to position [3204, 0]
